Goal: Navigation & Orientation: Find specific page/section

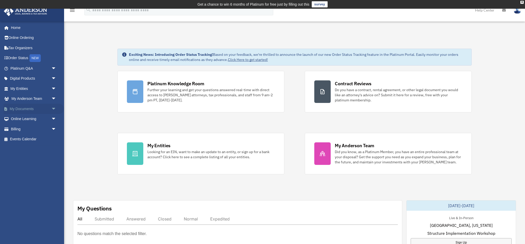
click at [20, 108] on link "My Documents arrow_drop_down" at bounding box center [34, 109] width 60 height 10
click at [54, 107] on span "arrow_drop_down" at bounding box center [56, 109] width 10 height 11
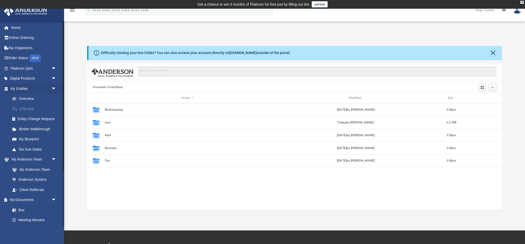
scroll to position [117, 414]
click at [18, 89] on link "My Entities arrow_drop_down" at bounding box center [34, 89] width 60 height 10
click at [26, 97] on link "Overview" at bounding box center [35, 99] width 57 height 10
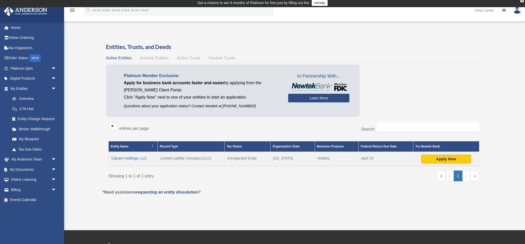
scroll to position [1, 0]
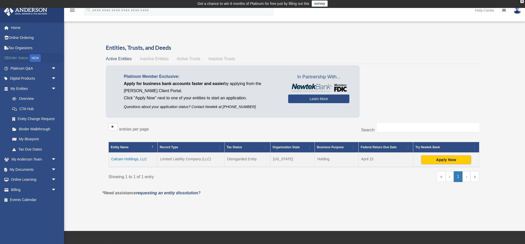
click at [17, 57] on link "Order Status NEW" at bounding box center [34, 58] width 60 height 11
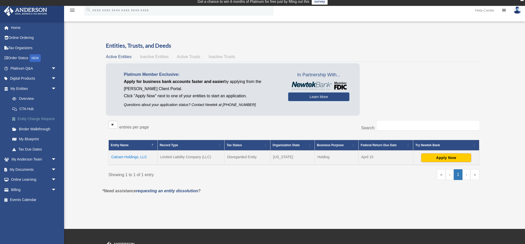
scroll to position [1, 0]
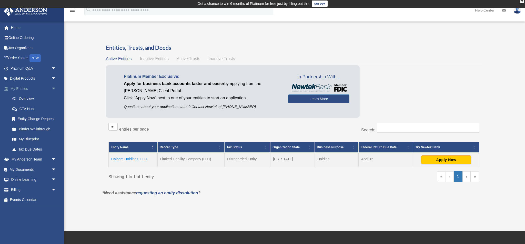
click at [17, 87] on link "My Entities arrow_drop_down" at bounding box center [34, 89] width 60 height 10
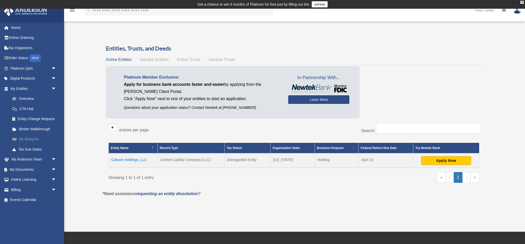
click at [22, 137] on link "My Blueprint" at bounding box center [35, 139] width 57 height 10
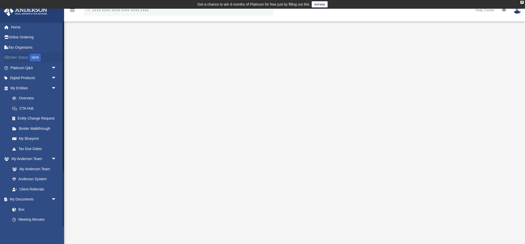
click at [9, 56] on link "Order Status NEW" at bounding box center [34, 58] width 60 height 11
